Goal: Find specific page/section: Find specific page/section

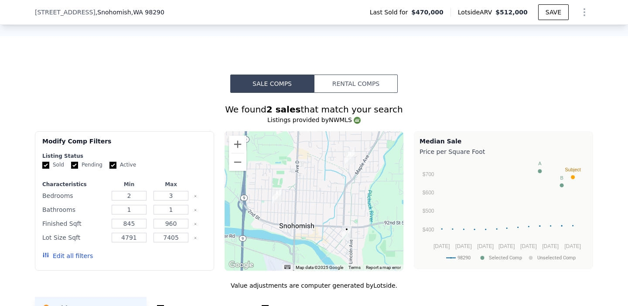
scroll to position [687, 0]
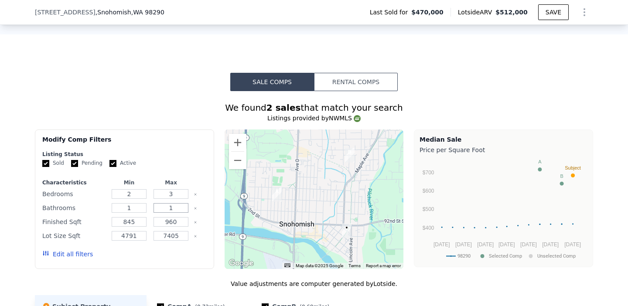
click at [180, 206] on input "1" at bounding box center [170, 208] width 34 height 10
type input "2"
click at [179, 252] on button "Update Search" at bounding box center [173, 254] width 66 height 12
checkbox input "false"
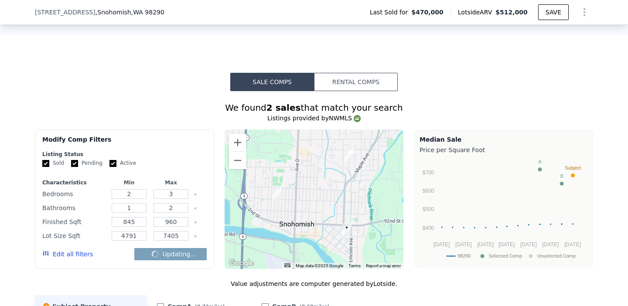
checkbox input "false"
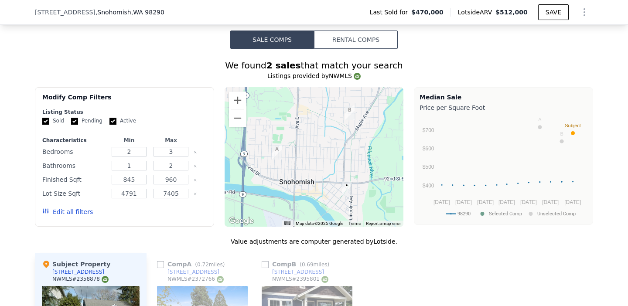
scroll to position [862, 0]
